Goal: Task Accomplishment & Management: Use online tool/utility

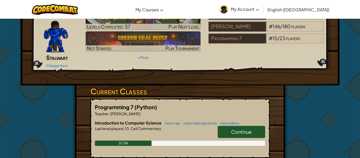
scroll to position [32, 0]
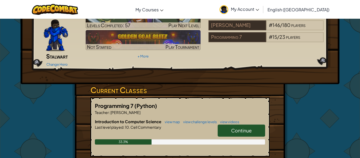
click at [244, 127] on span "Continue" at bounding box center [241, 130] width 21 height 6
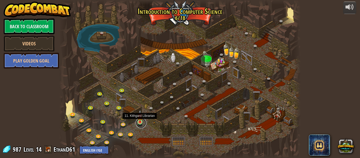
click at [142, 122] on link at bounding box center [141, 123] width 11 height 11
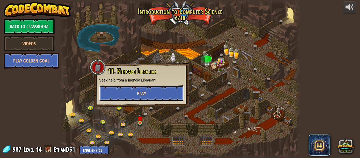
click at [163, 90] on button "Play" at bounding box center [141, 93] width 85 height 16
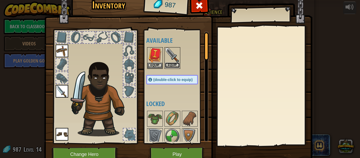
click at [173, 67] on button "Equip" at bounding box center [172, 66] width 15 height 6
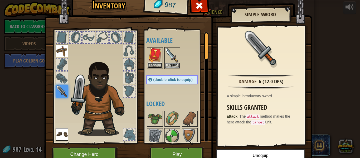
click at [159, 64] on button "Equip" at bounding box center [155, 66] width 15 height 6
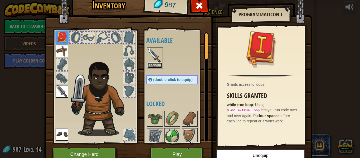
click at [153, 66] on button "Equip" at bounding box center [155, 66] width 15 height 6
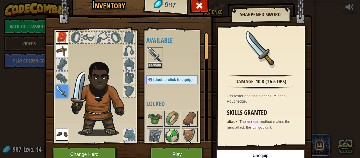
click at [157, 64] on button "Equip" at bounding box center [155, 66] width 15 height 6
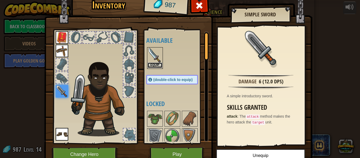
click at [157, 65] on button "Equip" at bounding box center [155, 66] width 15 height 6
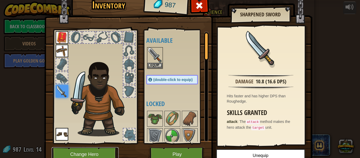
click at [100, 150] on button "Change Hero" at bounding box center [85, 154] width 67 height 15
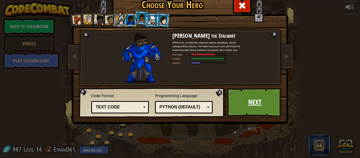
click at [260, 97] on link "Next" at bounding box center [254, 102] width 55 height 29
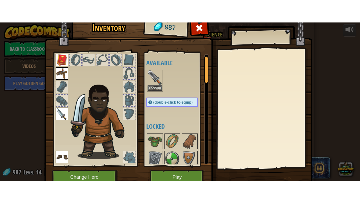
scroll to position [28, 0]
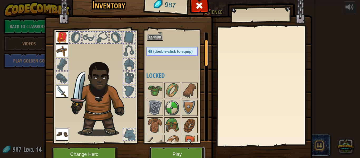
click at [188, 151] on button "Play" at bounding box center [177, 154] width 55 height 15
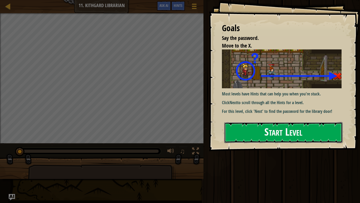
click at [264, 133] on button "Start Level" at bounding box center [283, 132] width 118 height 21
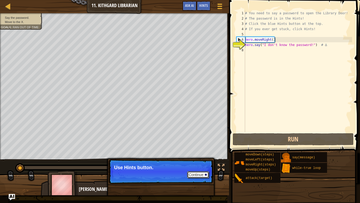
click at [205, 158] on div at bounding box center [206, 174] width 2 height 2
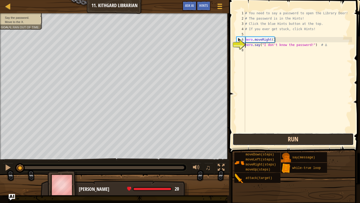
click at [300, 140] on button "Run" at bounding box center [293, 139] width 121 height 12
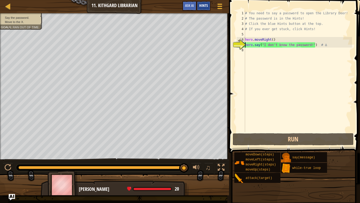
click at [209, 8] on div "Hints" at bounding box center [204, 6] width 14 height 10
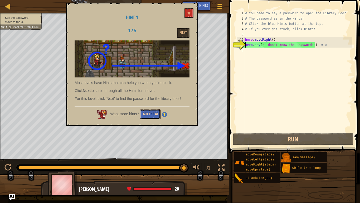
click at [155, 114] on button "Ask the AI" at bounding box center [150, 114] width 20 height 10
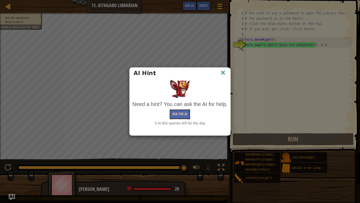
click at [225, 70] on img at bounding box center [223, 73] width 7 height 8
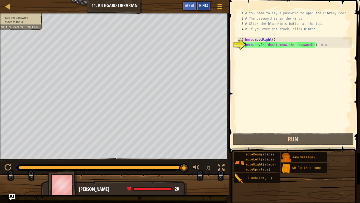
click at [205, 4] on span "Hints" at bounding box center [203, 5] width 9 height 5
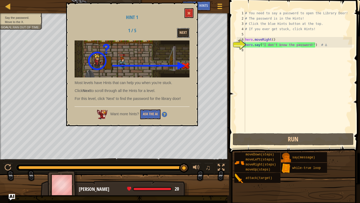
click at [183, 32] on button "Next" at bounding box center [183, 33] width 13 height 10
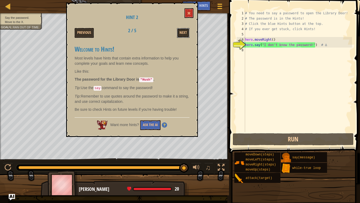
click at [183, 32] on button "Next" at bounding box center [183, 33] width 13 height 10
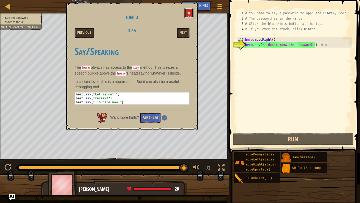
click at [188, 12] on span at bounding box center [189, 13] width 4 height 4
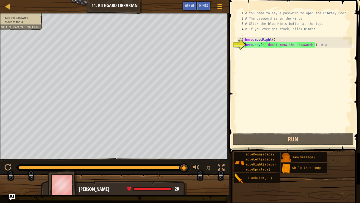
click at [278, 44] on div "# You need to say a password to open the Library Door! # The password is in the…" at bounding box center [298, 77] width 108 height 132
click at [278, 44] on div "# You need to say a password to open the Library Door! # The password is in the…" at bounding box center [298, 71] width 108 height 121
click at [278, 44] on div "# You need to say a password to open the Library Door! # The password is in the…" at bounding box center [298, 77] width 108 height 132
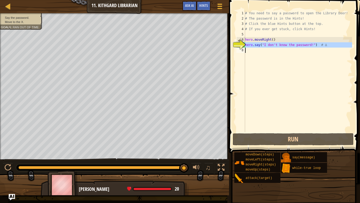
click at [278, 44] on div "# You need to say a password to open the Library Door! # The password is in the…" at bounding box center [298, 71] width 108 height 121
click at [278, 44] on div "# You need to say a password to open the Library Door! # The password is in the…" at bounding box center [298, 77] width 108 height 132
click at [295, 43] on div "# You need to say a password to open the Library Door! # The password is in the…" at bounding box center [298, 71] width 108 height 121
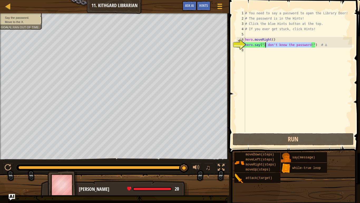
drag, startPoint x: 311, startPoint y: 45, endPoint x: 265, endPoint y: 45, distance: 46.7
click at [265, 45] on div "# You need to say a password to open the Library Door! # The password is in the…" at bounding box center [298, 77] width 108 height 132
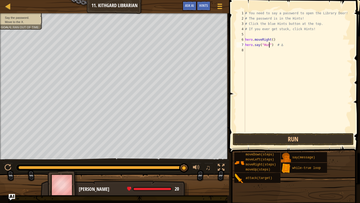
scroll to position [2, 4]
click at [206, 6] on span "Hints" at bounding box center [203, 5] width 9 height 5
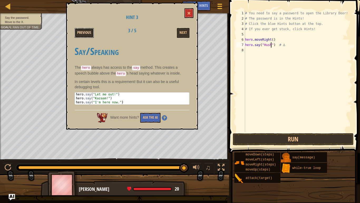
click at [84, 32] on button "Previous" at bounding box center [84, 33] width 19 height 10
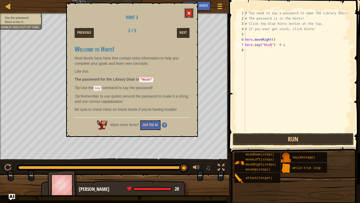
click at [190, 12] on span at bounding box center [189, 13] width 4 height 4
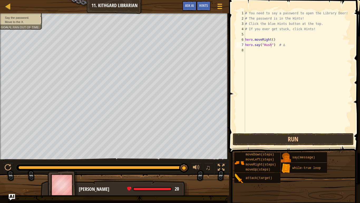
click at [271, 45] on div "# You need to say a password to open the Library Door! # The password is in the…" at bounding box center [298, 77] width 108 height 132
type textarea "hero.say("HUSH") # ∆"
click at [266, 51] on div "# You need to say a password to open the Library Door! # The password is in the…" at bounding box center [298, 77] width 108 height 132
type textarea "h"
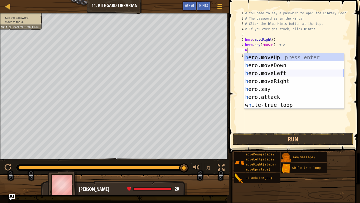
click at [282, 75] on div "h ero.moveUp press enter h ero.moveDown press enter h ero.moveLeft press enter …" at bounding box center [294, 88] width 100 height 71
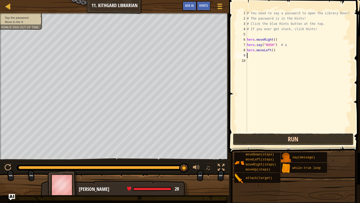
click at [304, 140] on button "Run" at bounding box center [293, 139] width 121 height 12
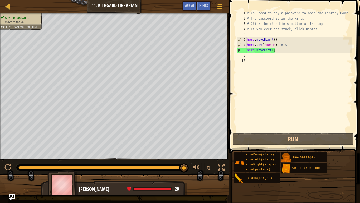
click at [271, 51] on div "# You need to say a password to open the Library Door! # The password is in the…" at bounding box center [299, 77] width 106 height 132
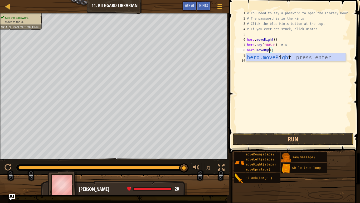
scroll to position [2, 3]
click at [288, 136] on button "Run" at bounding box center [293, 139] width 121 height 12
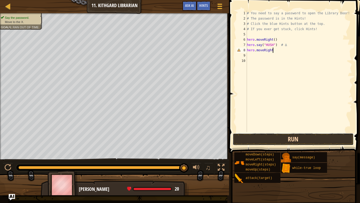
click at [314, 140] on button "Run" at bounding box center [293, 139] width 121 height 12
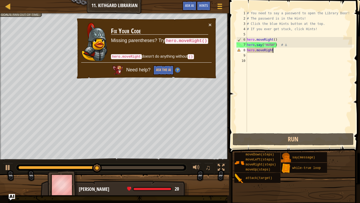
click at [296, 51] on div "# You need to say a password to open the Library Door! # The password is in the…" at bounding box center [299, 77] width 106 height 132
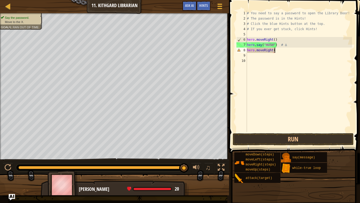
scroll to position [2, 4]
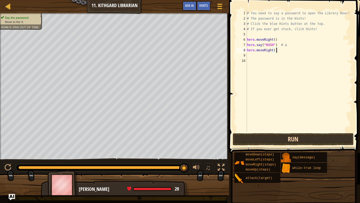
type textarea "hero.moveRight()"
click at [289, 137] on button "Run" at bounding box center [293, 139] width 121 height 12
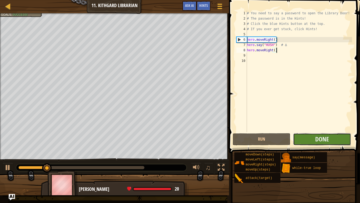
click at [312, 140] on button "Done" at bounding box center [322, 139] width 58 height 12
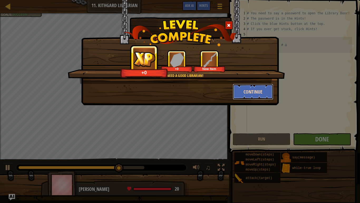
click at [259, 90] on button "Continue" at bounding box center [253, 92] width 41 height 16
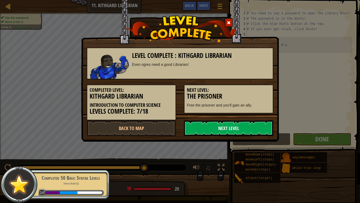
click at [264, 128] on link "Next Level" at bounding box center [228, 128] width 89 height 16
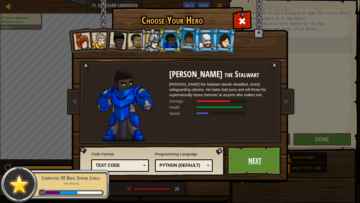
click at [253, 156] on link "Next" at bounding box center [254, 160] width 55 height 29
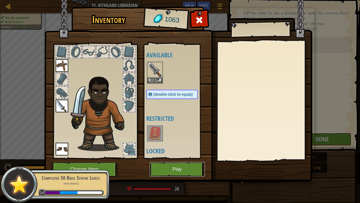
click at [177, 158] on button "Play" at bounding box center [177, 169] width 55 height 15
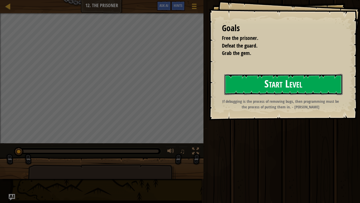
click at [242, 84] on button "Start Level" at bounding box center [283, 84] width 118 height 21
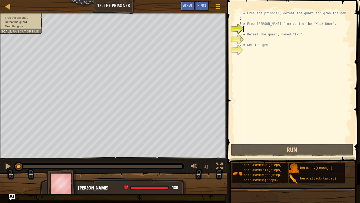
type textarea "m"
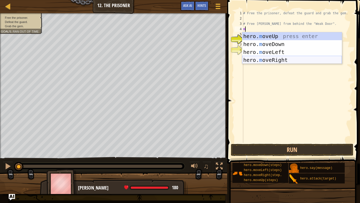
click at [285, 60] on div "hero. m oveUp press enter hero. m oveDown press enter hero. m oveLeft press ent…" at bounding box center [292, 55] width 100 height 47
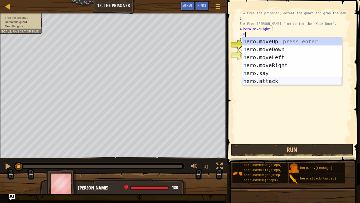
click at [290, 80] on div "h ero.moveUp press enter h ero.moveDown press enter h ero.moveLeft press enter …" at bounding box center [292, 68] width 100 height 63
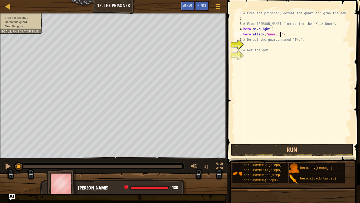
scroll to position [2, 6]
click at [279, 147] on button "Run" at bounding box center [292, 149] width 123 height 12
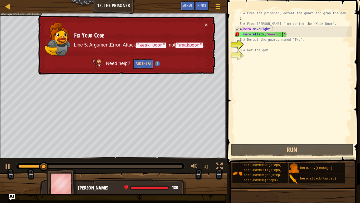
click at [274, 36] on div "# Free the prisoner, defeat the guard and grab the gem. # Free [PERSON_NAME] fr…" at bounding box center [297, 82] width 110 height 142
type textarea "hero.attack("Weak Door")"
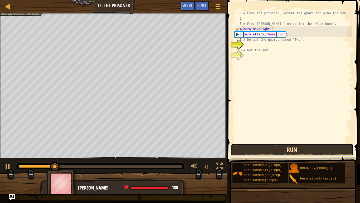
click at [293, 152] on button "Run" at bounding box center [292, 149] width 123 height 12
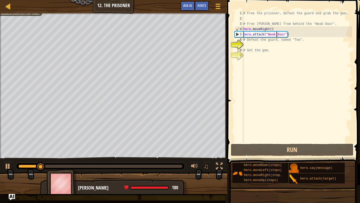
click at [289, 45] on div "# Free the prisoner, defeat the guard and grab the gem. # Free [PERSON_NAME] fr…" at bounding box center [297, 82] width 110 height 142
type textarea "h"
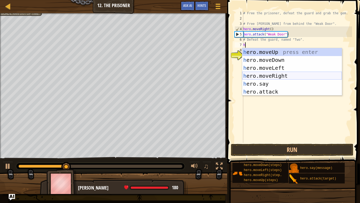
click at [288, 74] on div "h ero.moveUp press enter h ero.moveDown press enter h ero.moveLeft press enter …" at bounding box center [292, 79] width 100 height 63
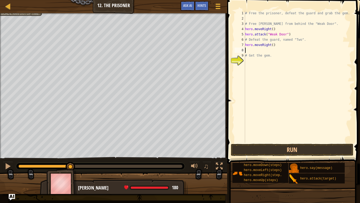
click at [273, 46] on div "# Free the prisoner, defeat the guard and grab the gem. # Free [PERSON_NAME] fr…" at bounding box center [298, 82] width 108 height 142
type textarea "hero.moveRight(2)"
click at [273, 51] on div "# Free the prisoner, defeat the guard and grab the gem. # Free [PERSON_NAME] fr…" at bounding box center [298, 82] width 108 height 142
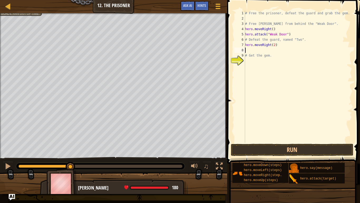
type textarea "h"
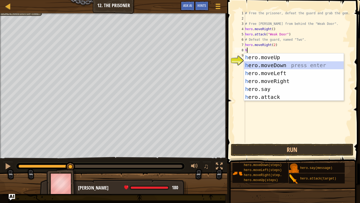
click at [287, 65] on div "h ero.moveUp press enter h ero.moveDown press enter h ero.moveLeft press enter …" at bounding box center [294, 84] width 100 height 63
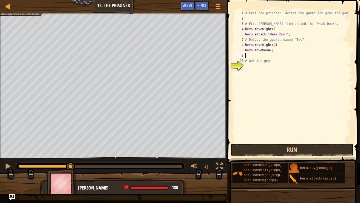
click at [271, 50] on div "# Free the prisoner, defeat the guard and grab the gem. # Free [PERSON_NAME] fr…" at bounding box center [298, 82] width 108 height 142
click at [267, 58] on div "# Free the prisoner, defeat the guard and grab the gem. # Free [PERSON_NAME] fr…" at bounding box center [298, 82] width 108 height 142
type textarea "# Get the gem."
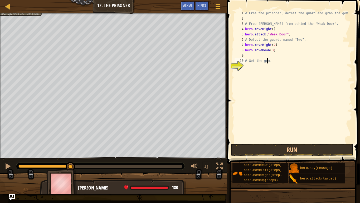
click at [266, 55] on div "# Free the prisoner, defeat the guard and grab the gem. # Free [PERSON_NAME] fr…" at bounding box center [298, 82] width 108 height 142
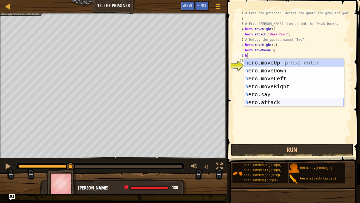
click at [275, 103] on div "h ero.moveUp press enter h ero.moveDown press enter h ero.moveLeft press enter …" at bounding box center [294, 90] width 100 height 63
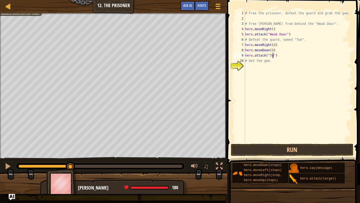
type textarea "hero.attack("Two")"
click at [287, 58] on div "# Free the prisoner, defeat the guard and grab the gem. # Free [PERSON_NAME] fr…" at bounding box center [298, 82] width 108 height 142
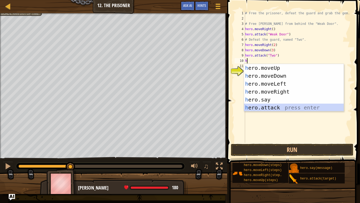
click at [284, 106] on div "h ero.moveUp press enter h ero.moveDown press enter h ero.moveLeft press enter …" at bounding box center [294, 95] width 100 height 63
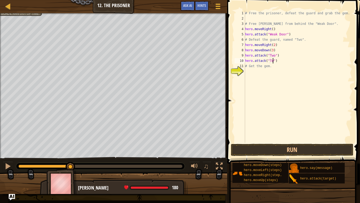
scroll to position [2, 4]
type textarea "hero.attack("Two")"
click at [301, 149] on button "Run" at bounding box center [292, 149] width 123 height 12
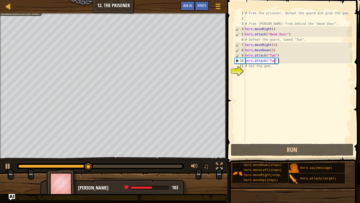
click at [278, 75] on div "# Free the prisoner, defeat the guard and grab the gem. # Free [PERSON_NAME] fr…" at bounding box center [298, 82] width 108 height 142
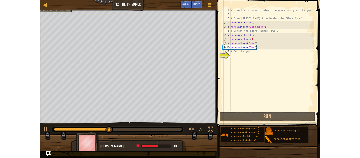
scroll to position [2, 0]
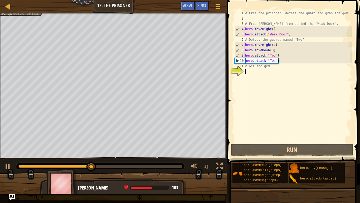
type textarea "h"
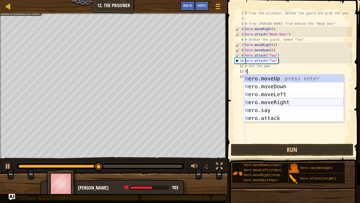
click at [286, 102] on div "h ero.moveUp press enter h ero.moveDown press enter h ero.moveLeft press enter …" at bounding box center [294, 105] width 100 height 63
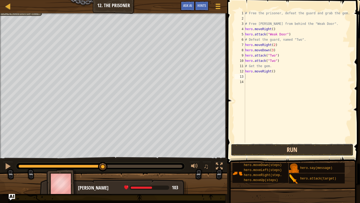
click at [298, 152] on button "Run" at bounding box center [292, 149] width 123 height 12
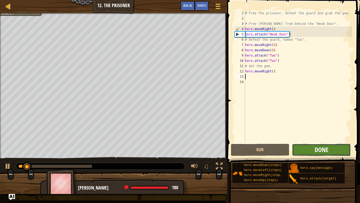
click at [321, 149] on span "Done" at bounding box center [322, 149] width 14 height 8
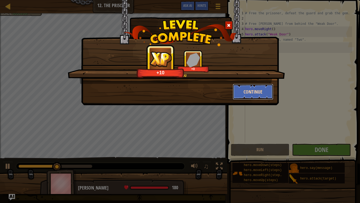
click at [257, 95] on button "Continue" at bounding box center [253, 92] width 41 height 16
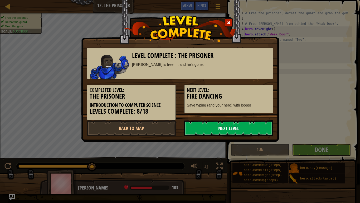
click at [236, 129] on link "Next Level" at bounding box center [228, 128] width 89 height 16
click at [235, 131] on link "Next Level" at bounding box center [228, 128] width 89 height 16
click at [224, 128] on link "Next Level" at bounding box center [228, 128] width 89 height 16
click at [229, 126] on link "Next Level" at bounding box center [228, 128] width 89 height 16
click at [138, 130] on link "Back to Map" at bounding box center [131, 128] width 89 height 16
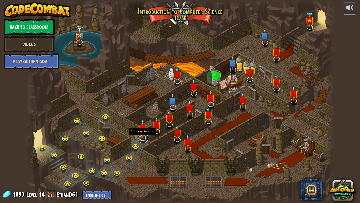
click at [145, 138] on link at bounding box center [143, 137] width 11 height 11
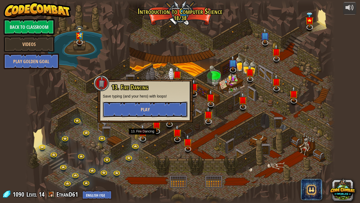
click at [170, 107] on button "Play" at bounding box center [145, 109] width 85 height 16
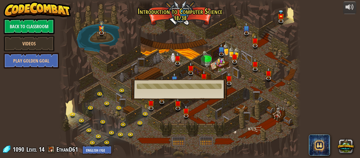
click at [159, 92] on div "13. Fire Dancing Save typing (and your hero) with loops! Play" at bounding box center [179, 89] width 95 height 20
click at [26, 26] on link "Back to Classroom" at bounding box center [29, 26] width 51 height 16
